Goal: Task Accomplishment & Management: Manage account settings

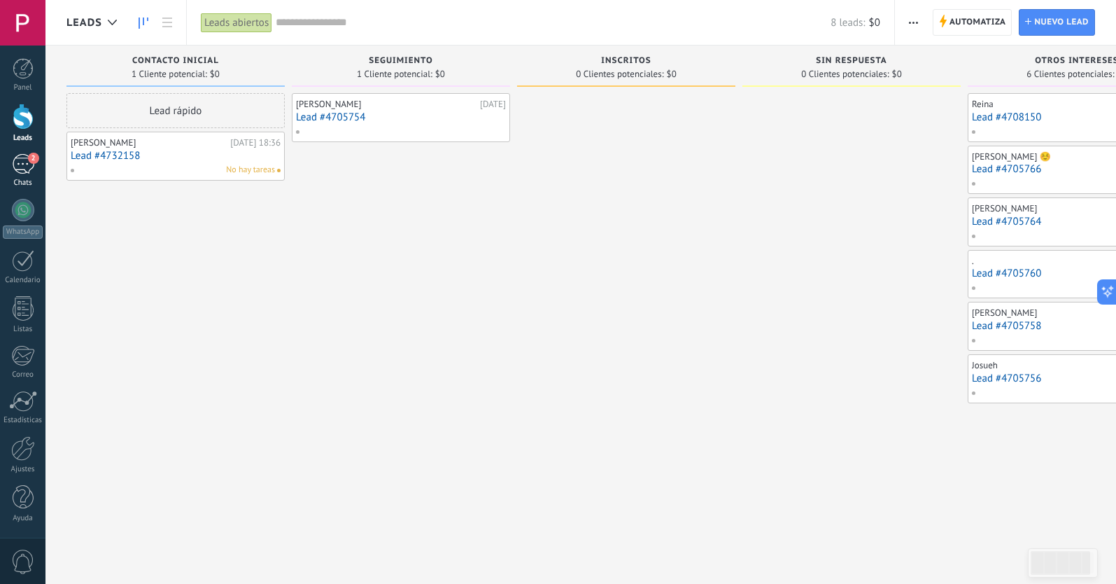
click at [20, 169] on div "2" at bounding box center [23, 164] width 22 height 20
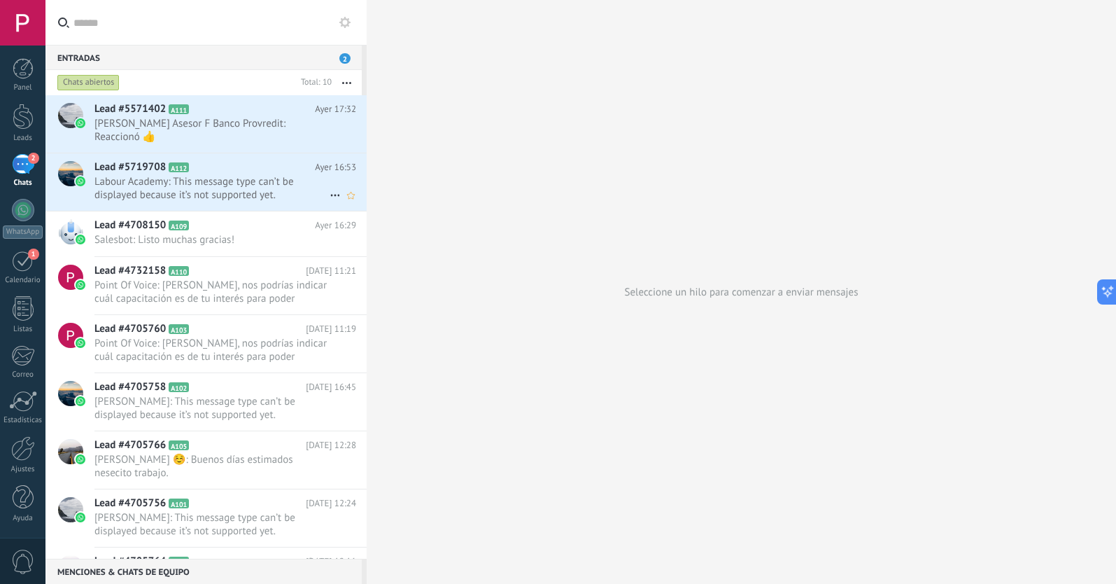
click at [217, 189] on span "Labour Academy: This message type can’t be displayed because it’s not supported…" at bounding box center [211, 188] width 235 height 27
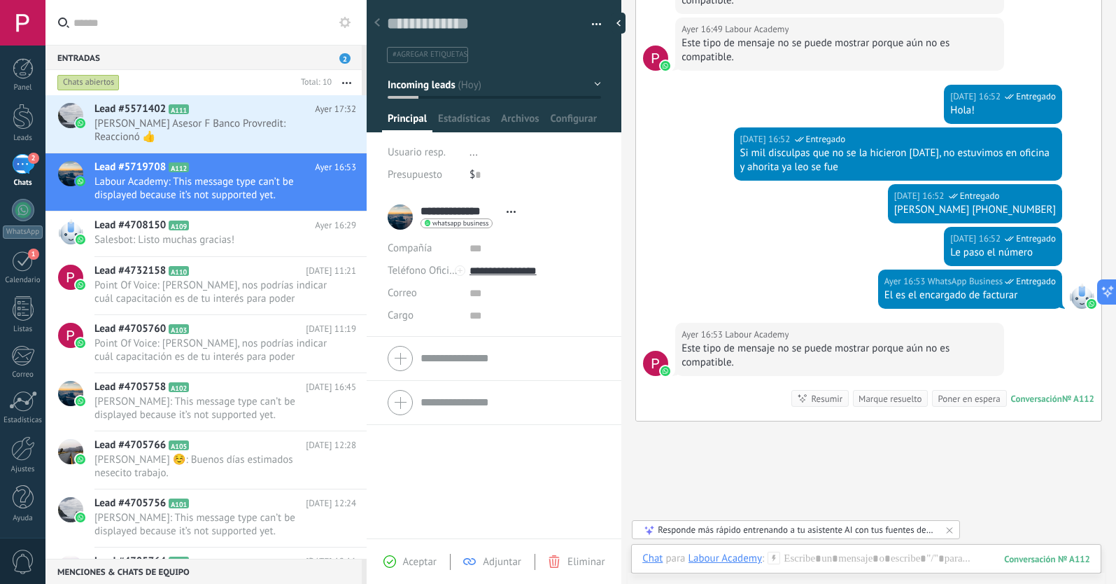
scroll to position [315, 0]
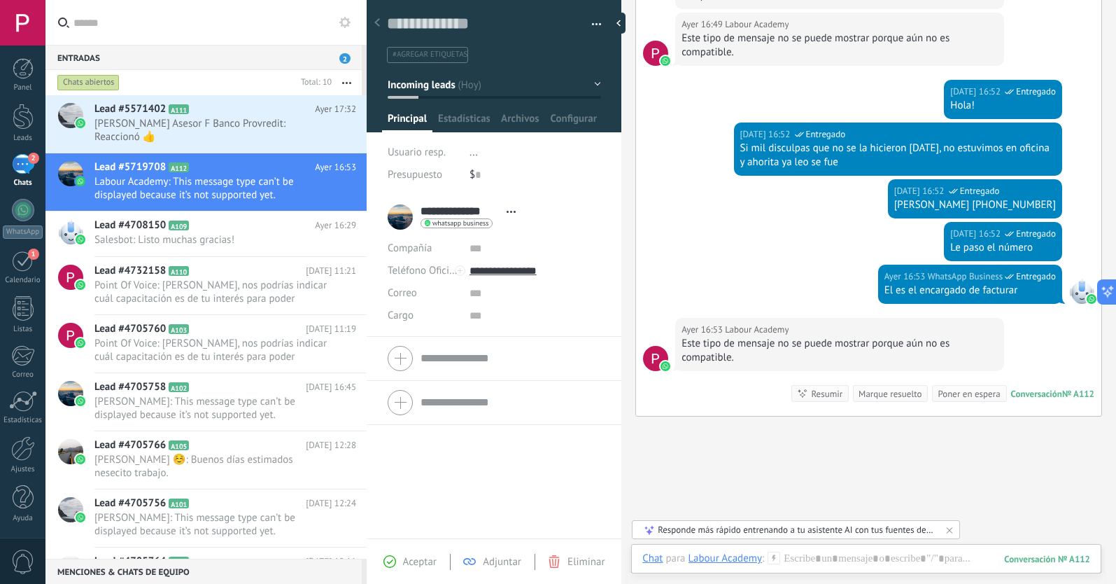
click at [407, 563] on span "Aceptar" at bounding box center [420, 561] width 34 height 13
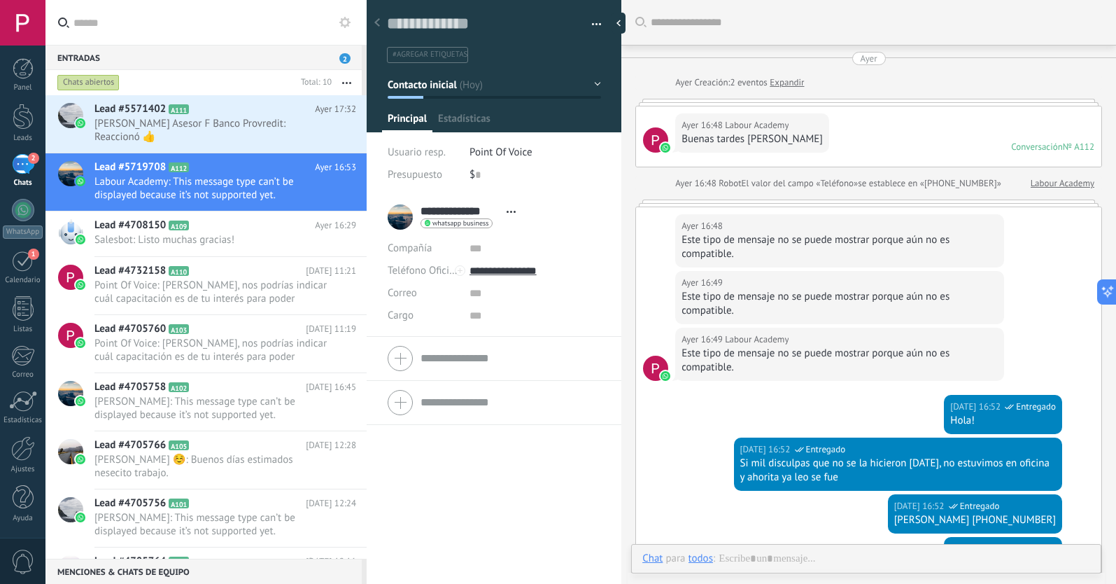
scroll to position [390, 0]
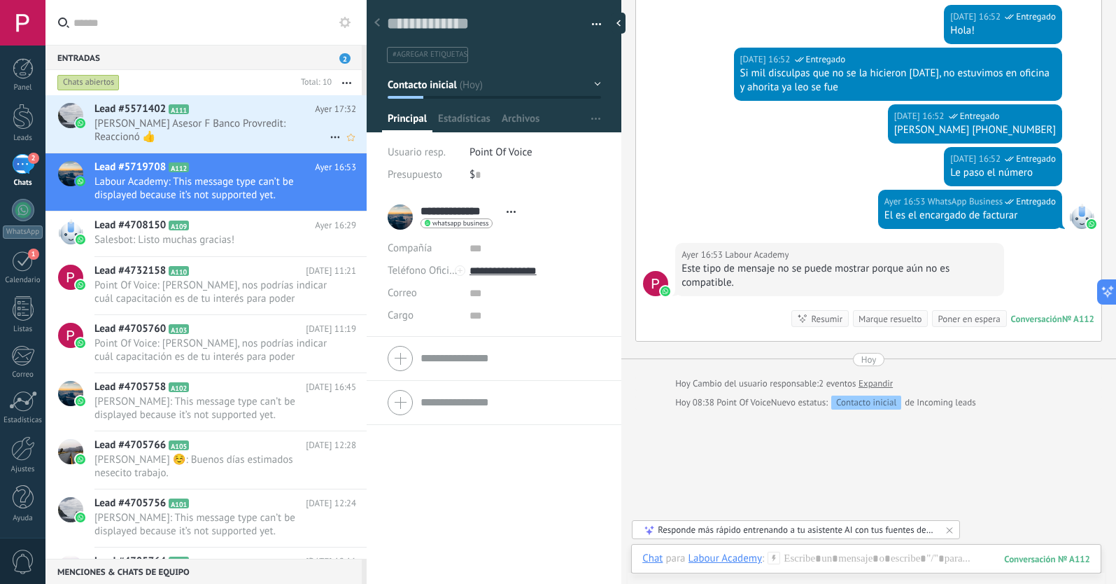
click at [227, 127] on span "[PERSON_NAME] Asesor F Banco Provredit: Reaccionó 👍" at bounding box center [211, 130] width 235 height 27
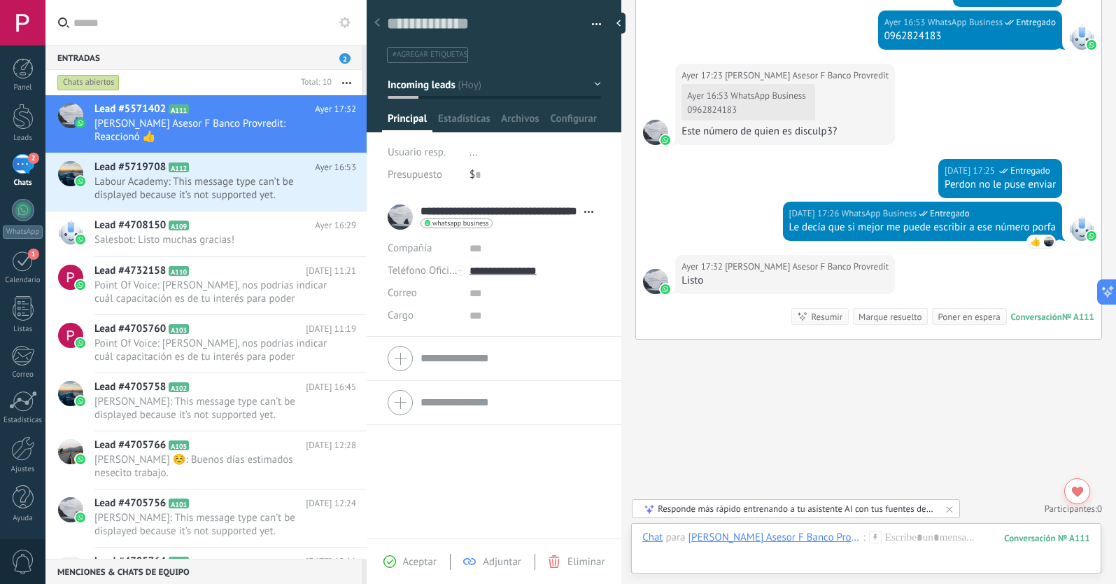
scroll to position [477, 0]
click at [377, 22] on use at bounding box center [377, 22] width 6 height 8
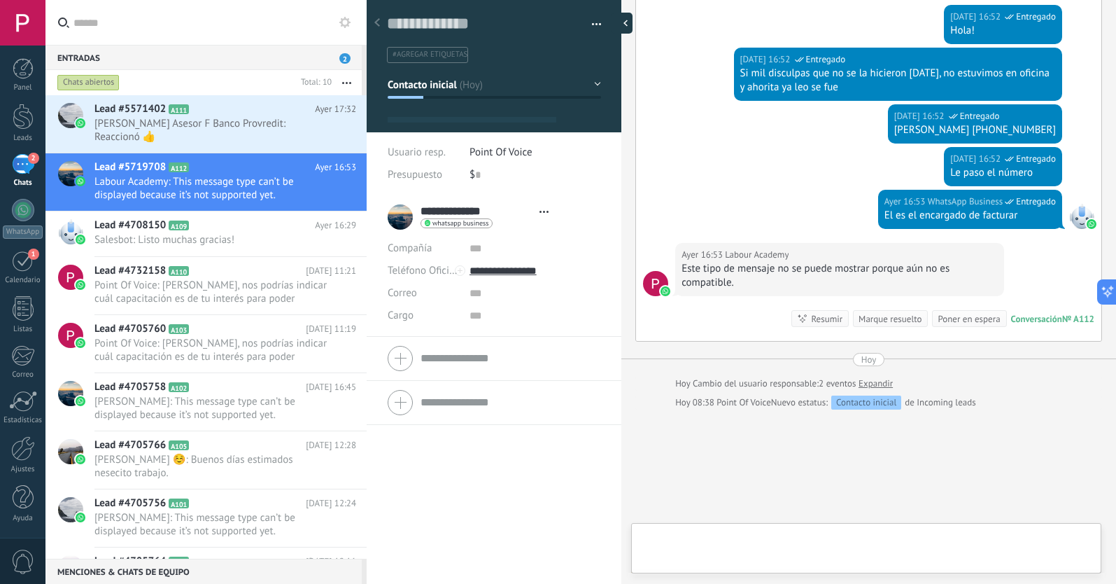
scroll to position [21, 0]
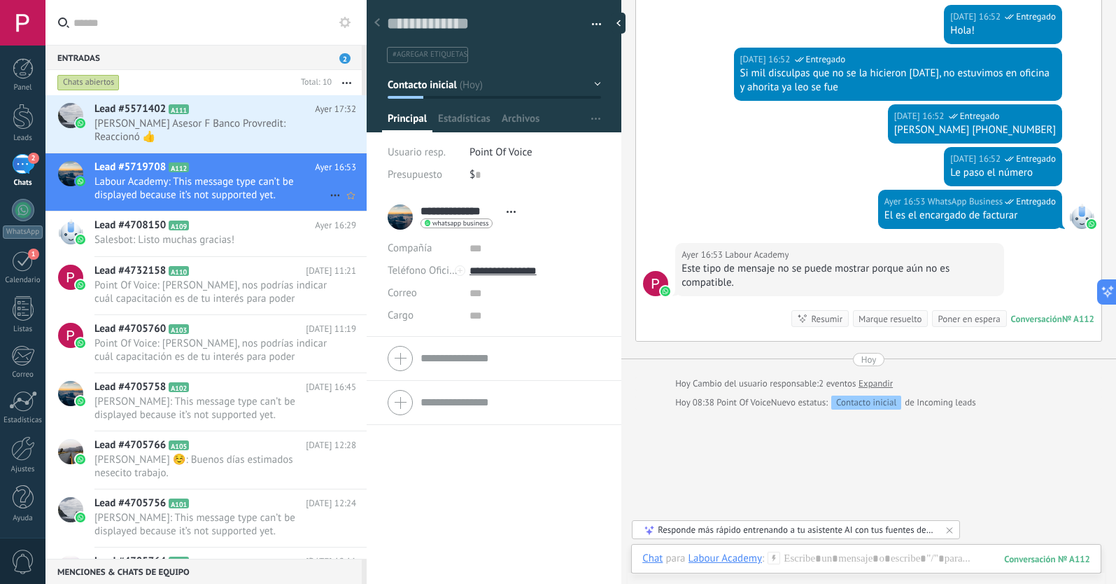
click at [330, 195] on use at bounding box center [334, 196] width 9 height 2
click at [351, 207] on span "[PERSON_NAME] respondió" at bounding box center [411, 202] width 122 height 28
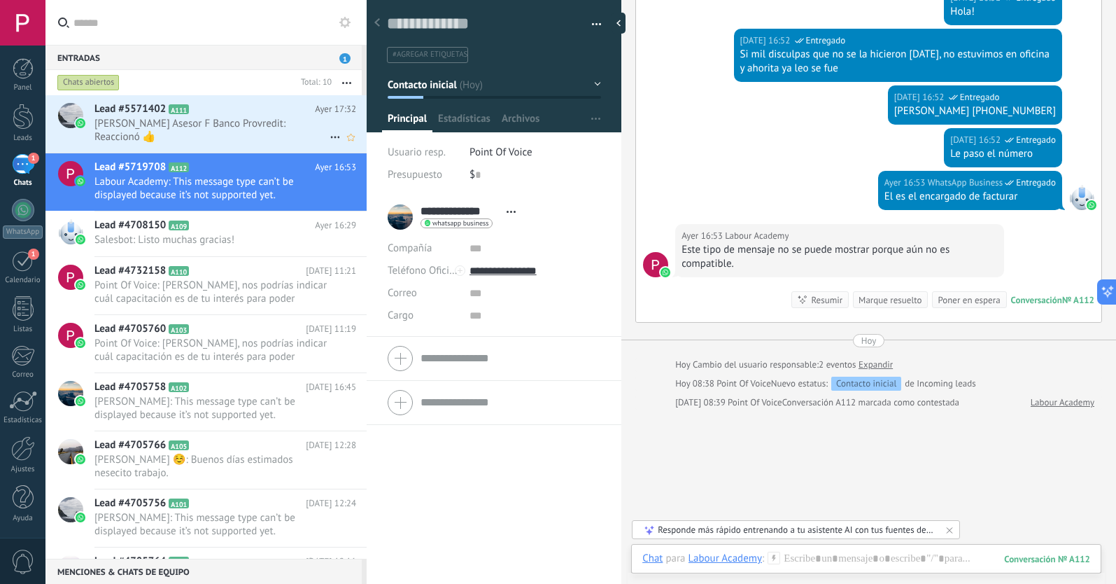
click at [283, 132] on span "[PERSON_NAME] Asesor F Banco Provredit: Reaccionó 👍" at bounding box center [211, 130] width 235 height 27
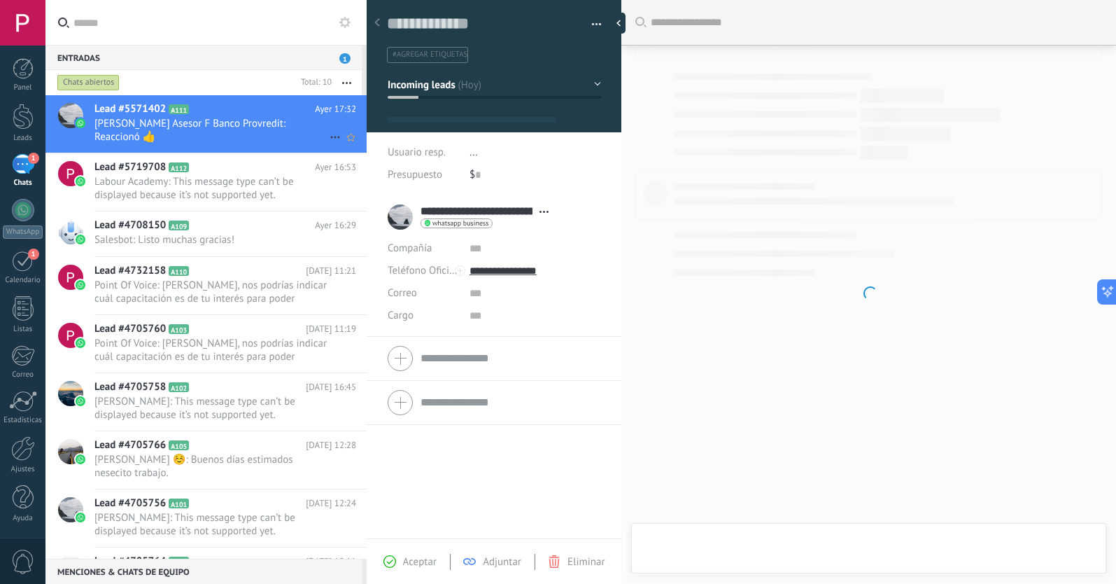
type textarea "**********"
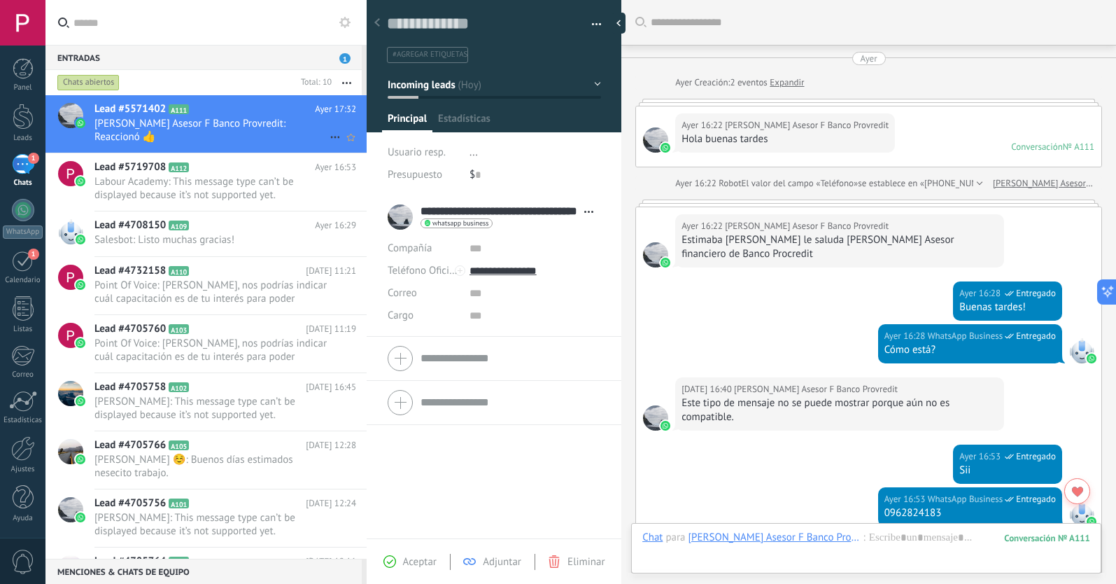
click at [330, 136] on use at bounding box center [334, 137] width 9 height 2
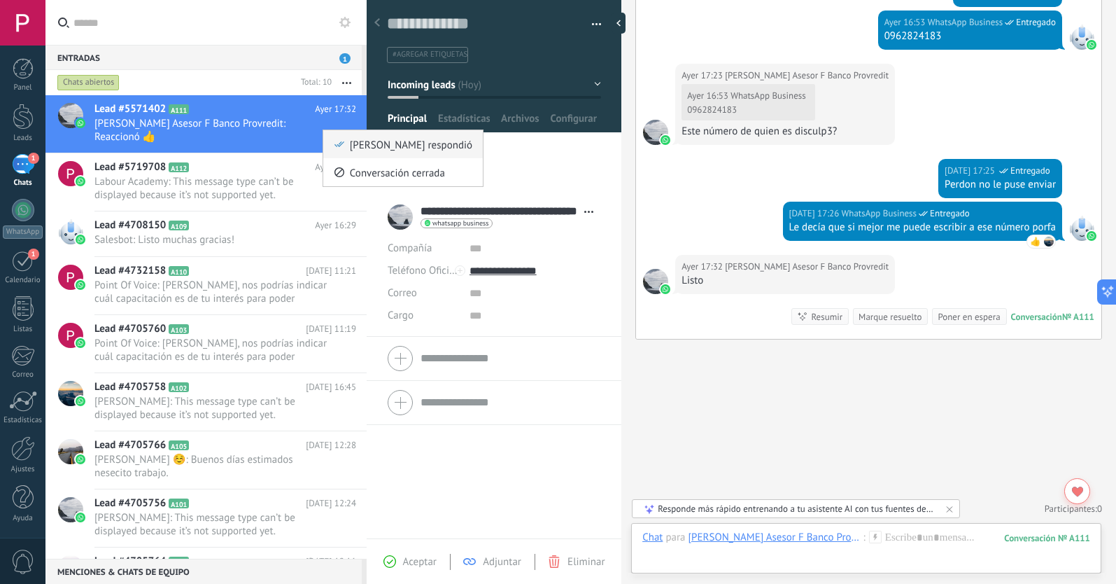
click at [353, 143] on span "[PERSON_NAME] respondió" at bounding box center [411, 144] width 122 height 28
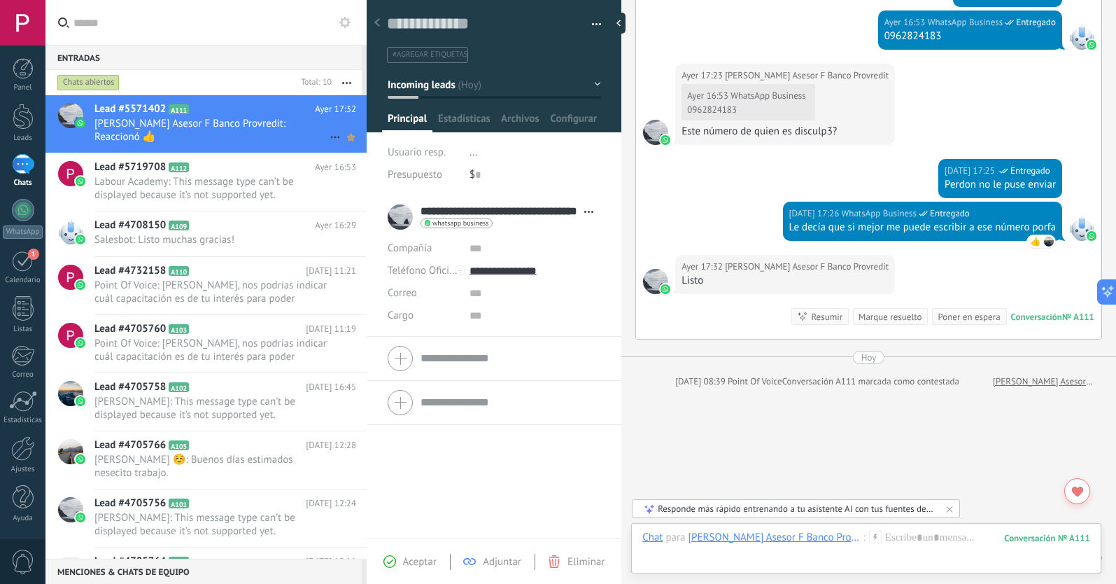
scroll to position [526, 0]
